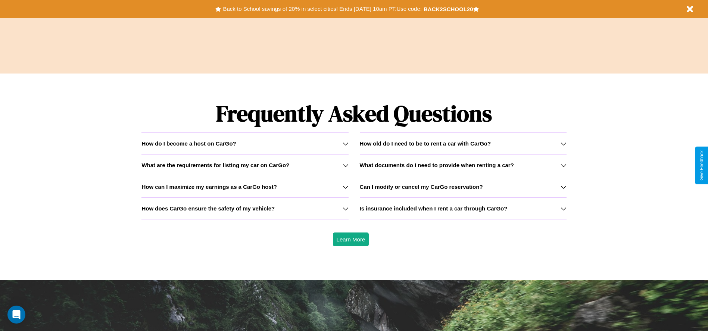
scroll to position [1071, 0]
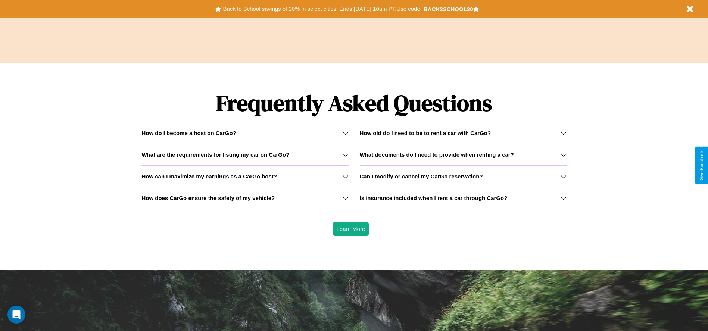
click at [245, 176] on h3 "How can I maximize my earnings as a CarGo host?" at bounding box center [208, 176] width 135 height 6
click at [463, 133] on h3 "How old do I need to be to rent a car with CarGo?" at bounding box center [425, 133] width 131 height 6
click at [245, 198] on h3 "How does CarGo ensure the safety of my vehicle?" at bounding box center [207, 198] width 133 height 6
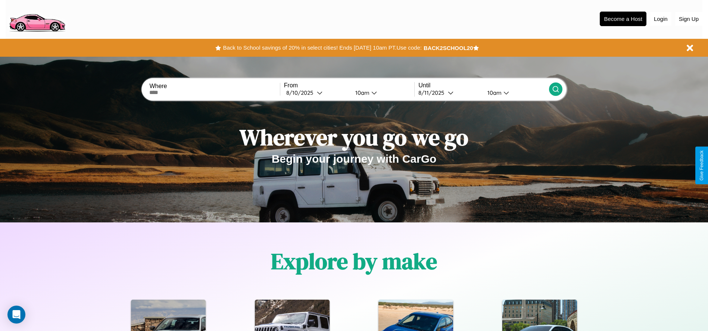
scroll to position [0, 0]
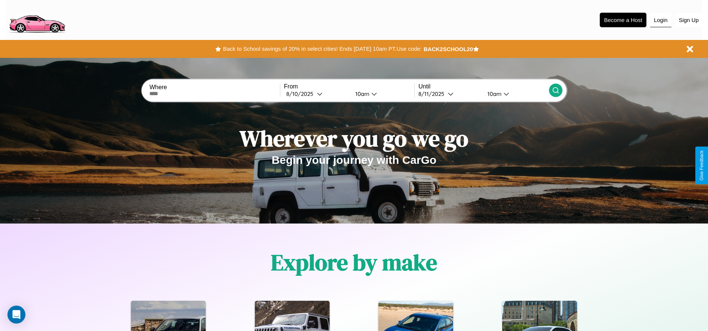
click at [661, 20] on button "Login" at bounding box center [660, 20] width 21 height 14
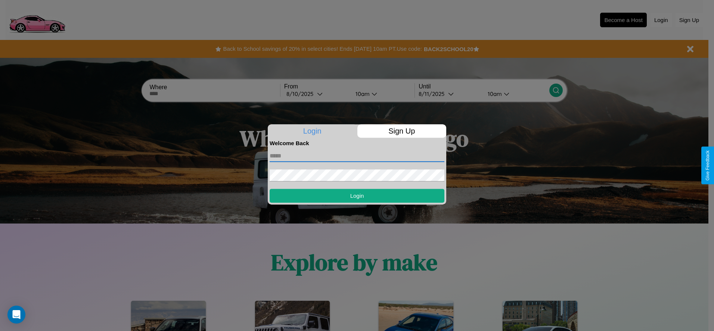
click at [357, 156] on input "text" at bounding box center [356, 156] width 175 height 12
type input "**********"
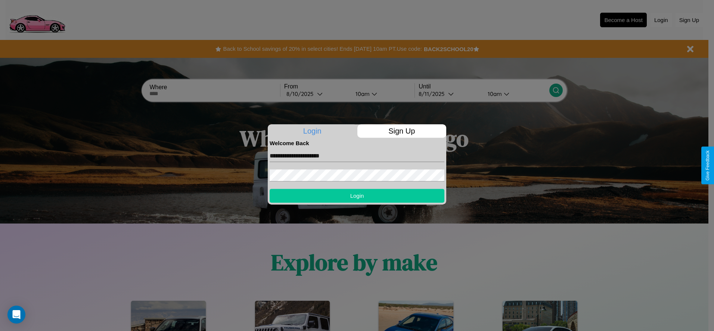
click at [357, 196] on button "Login" at bounding box center [356, 196] width 175 height 14
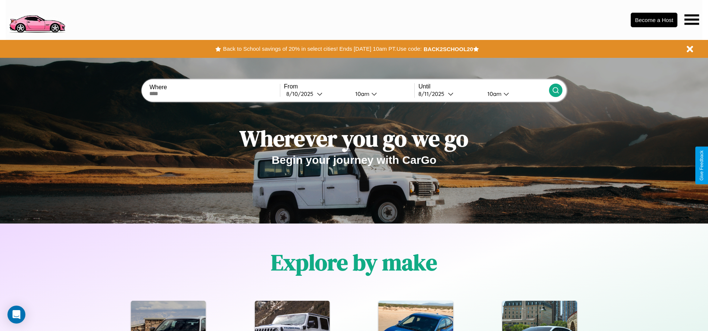
click at [692, 19] on icon at bounding box center [692, 19] width 15 height 10
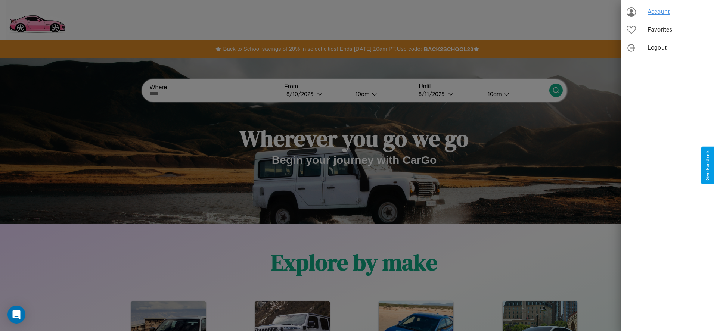
click at [667, 12] on span "Account" at bounding box center [677, 11] width 60 height 9
